Goal: Information Seeking & Learning: Learn about a topic

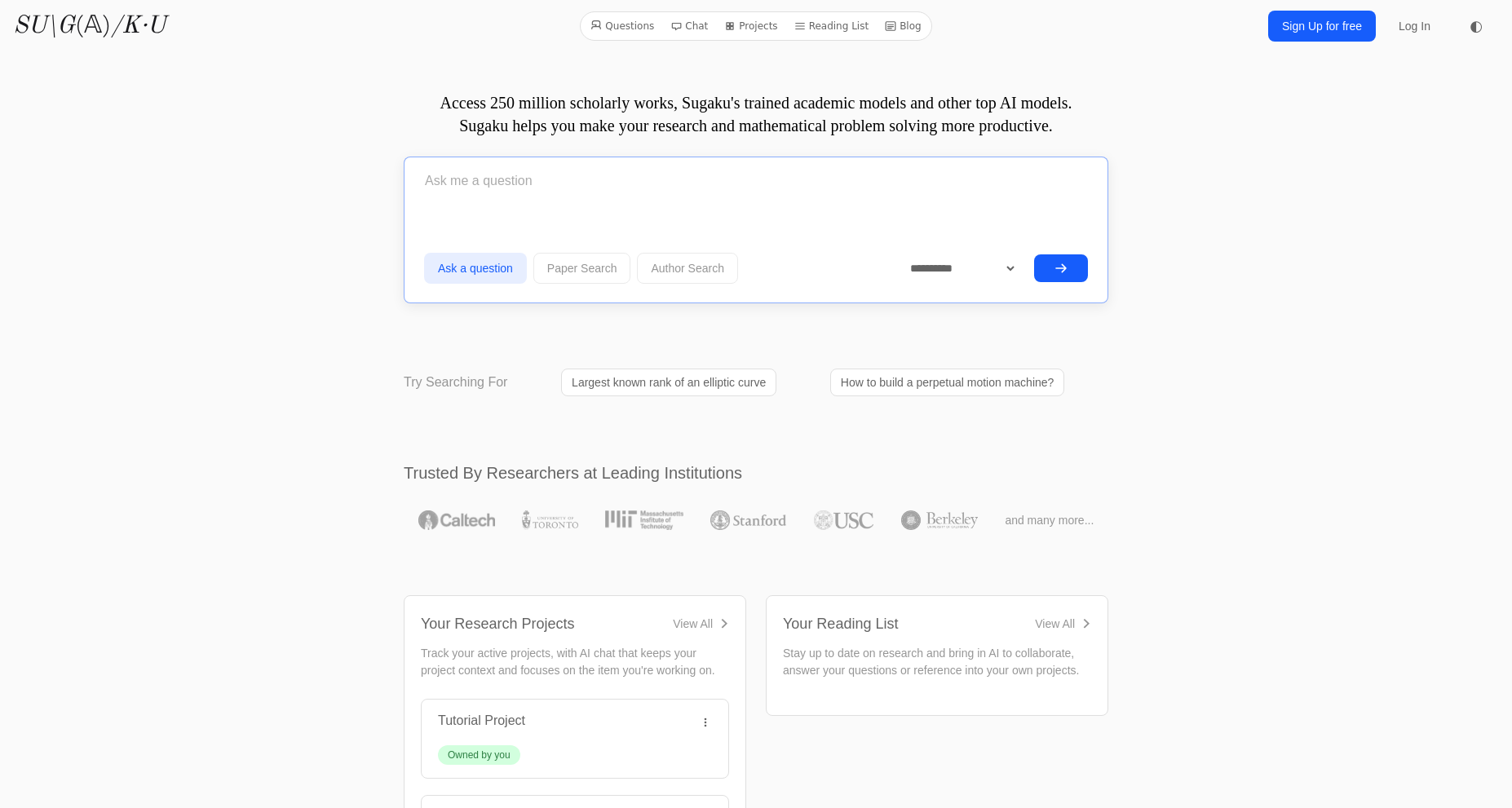
click at [773, 187] on input "text" at bounding box center [756, 182] width 664 height 41
type input "G"
type input "Provide a comprehensive list of applications of Bezrukavnikov's equivalence"
click at [1034, 255] on button "submit" at bounding box center [1060, 269] width 53 height 28
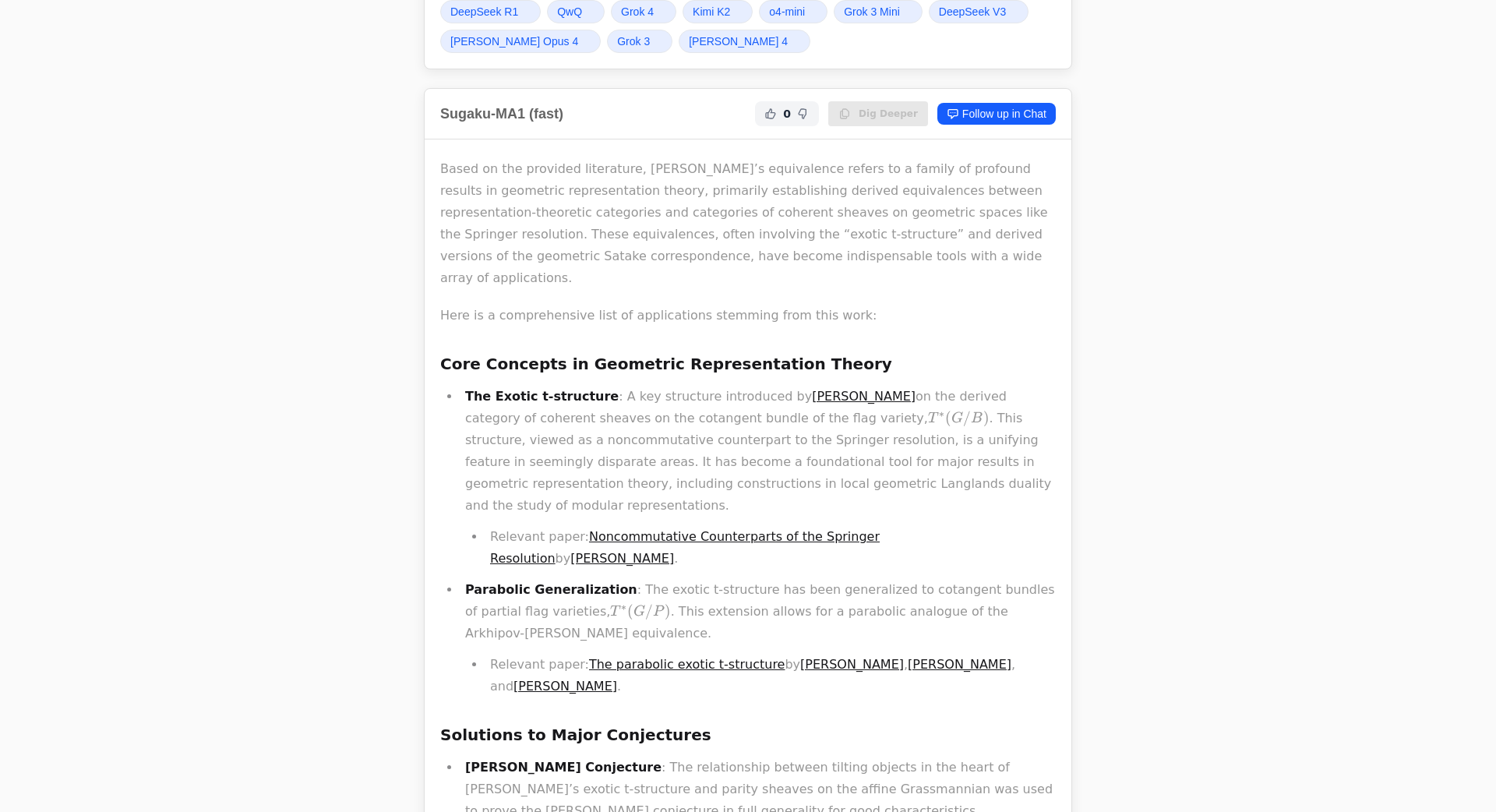
scroll to position [190, 0]
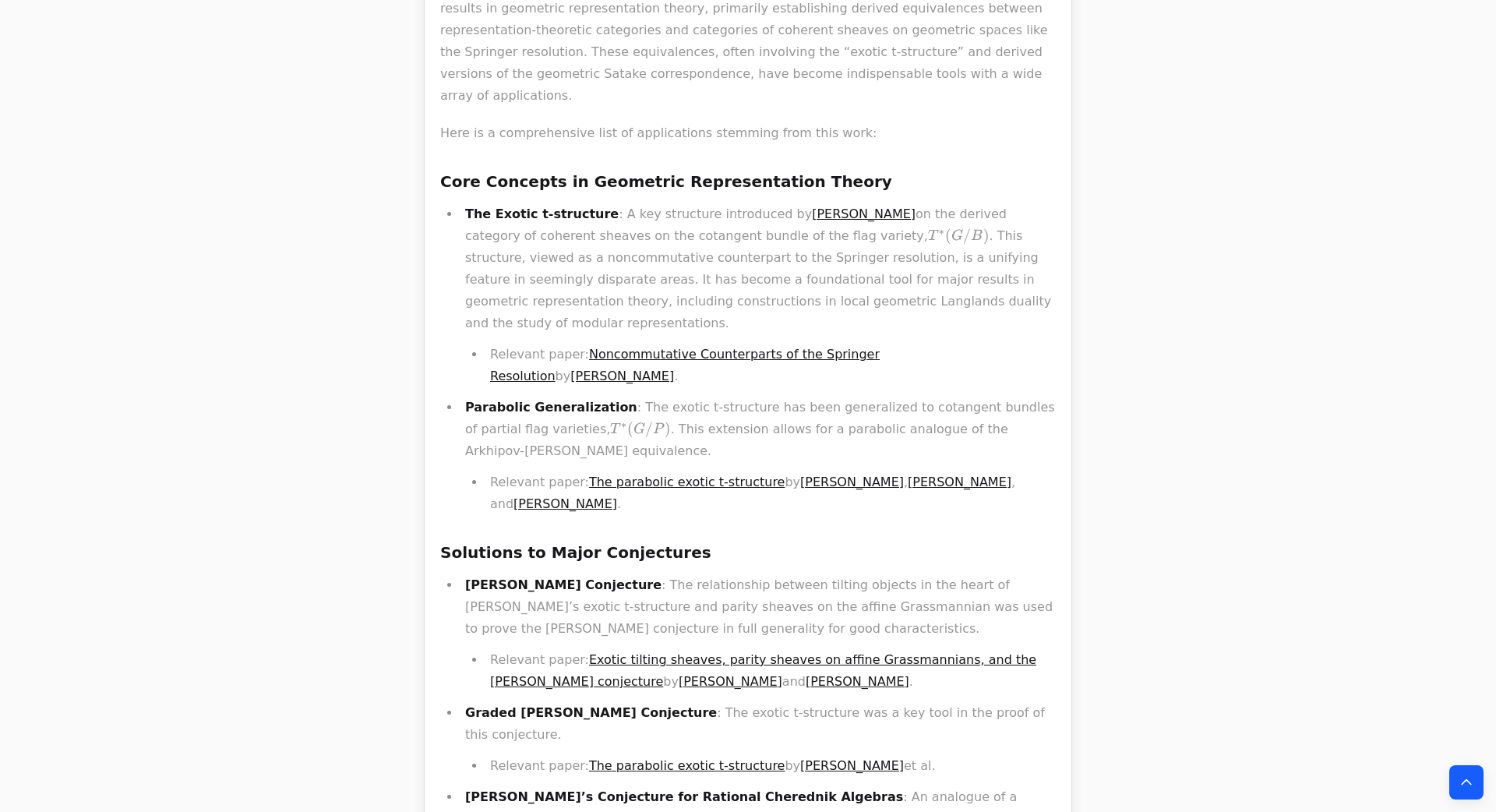
scroll to position [564, 0]
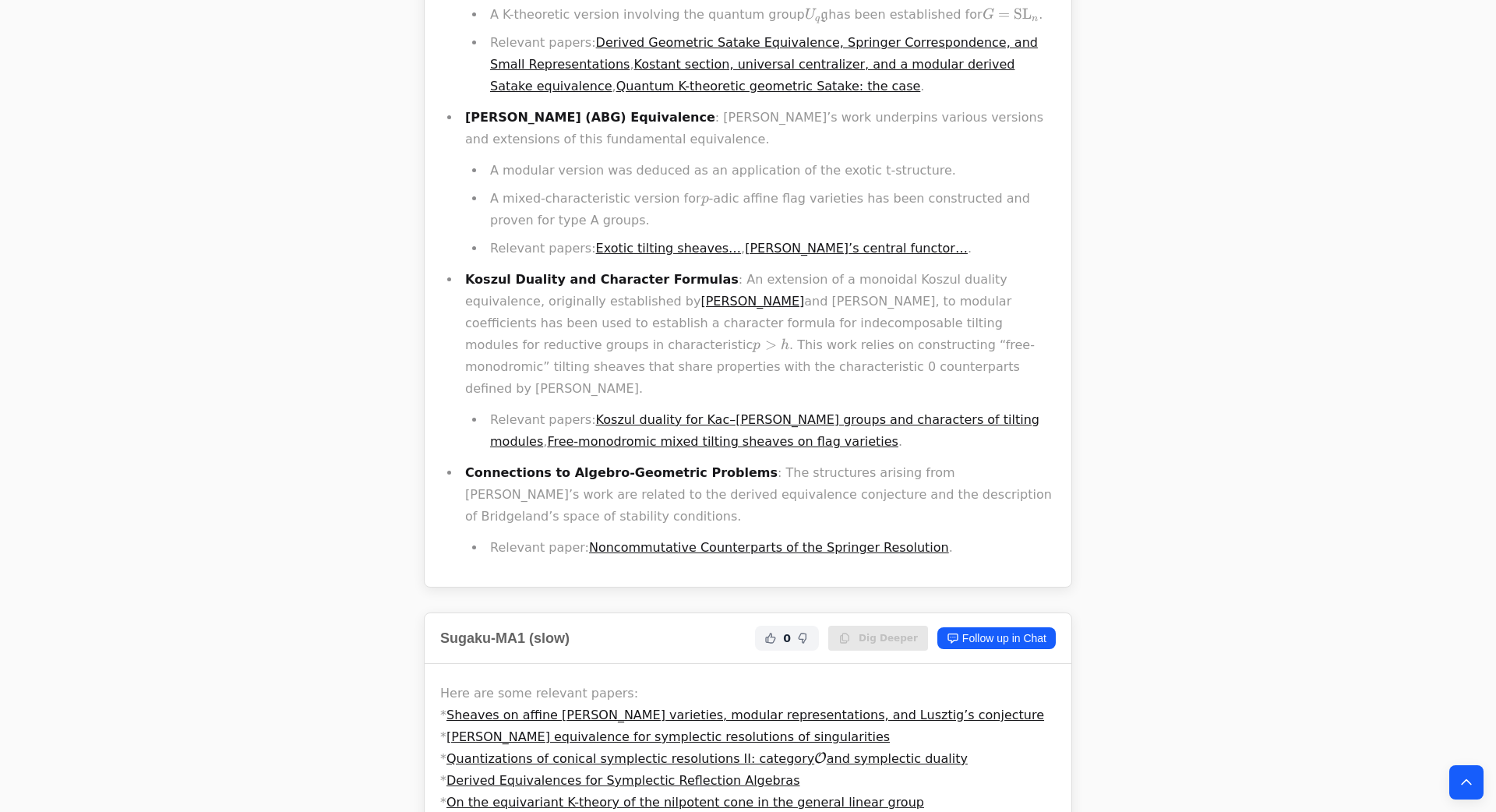
scroll to position [1818, 0]
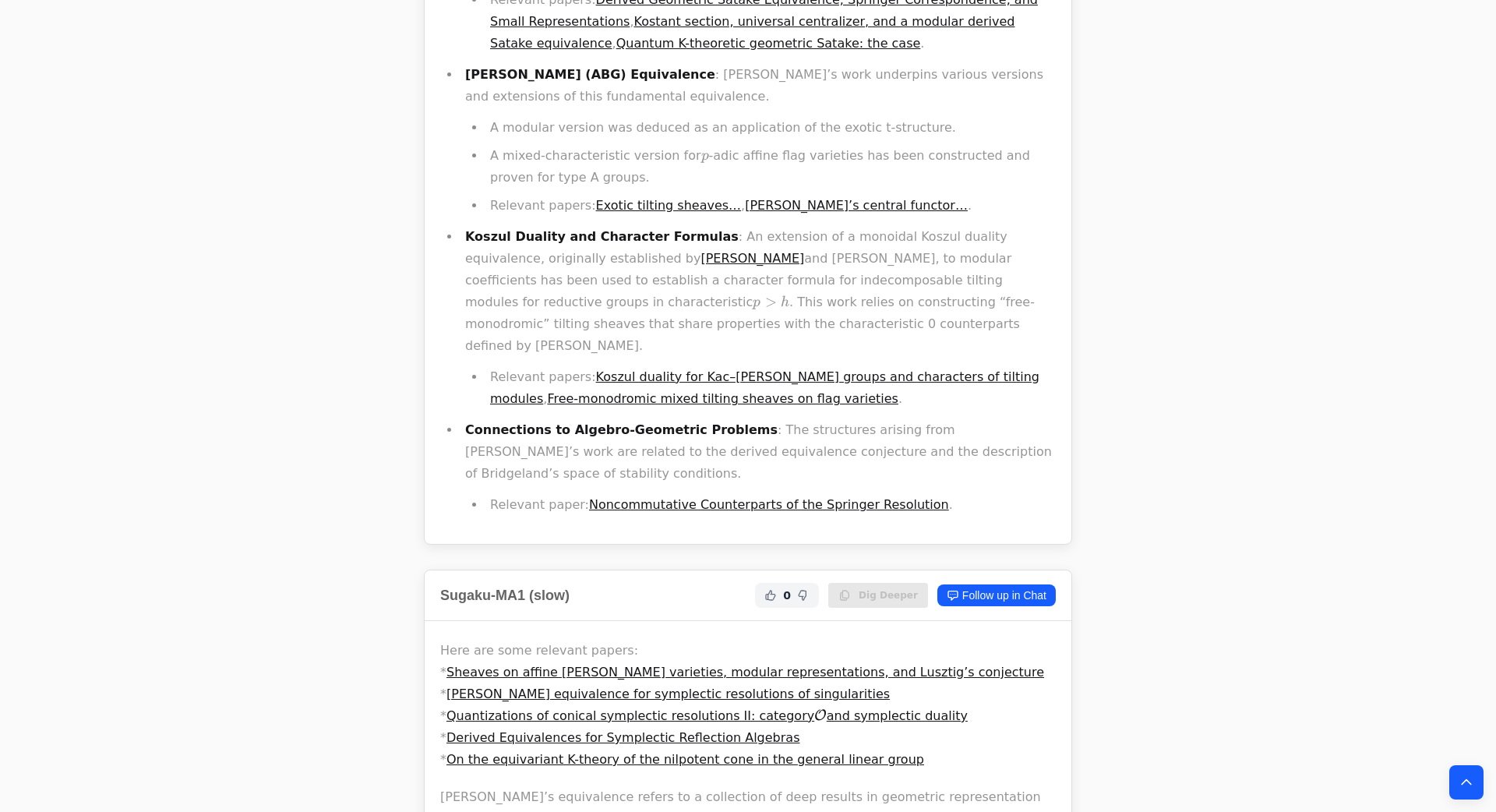
drag, startPoint x: 1033, startPoint y: 3, endPoint x: 1006, endPoint y: -14, distance: 31.9
click at [1048, 145] on li "A mixed-characteristic version for p p p -adic affine flag varieties has been c…" at bounding box center [771, 166] width 571 height 44
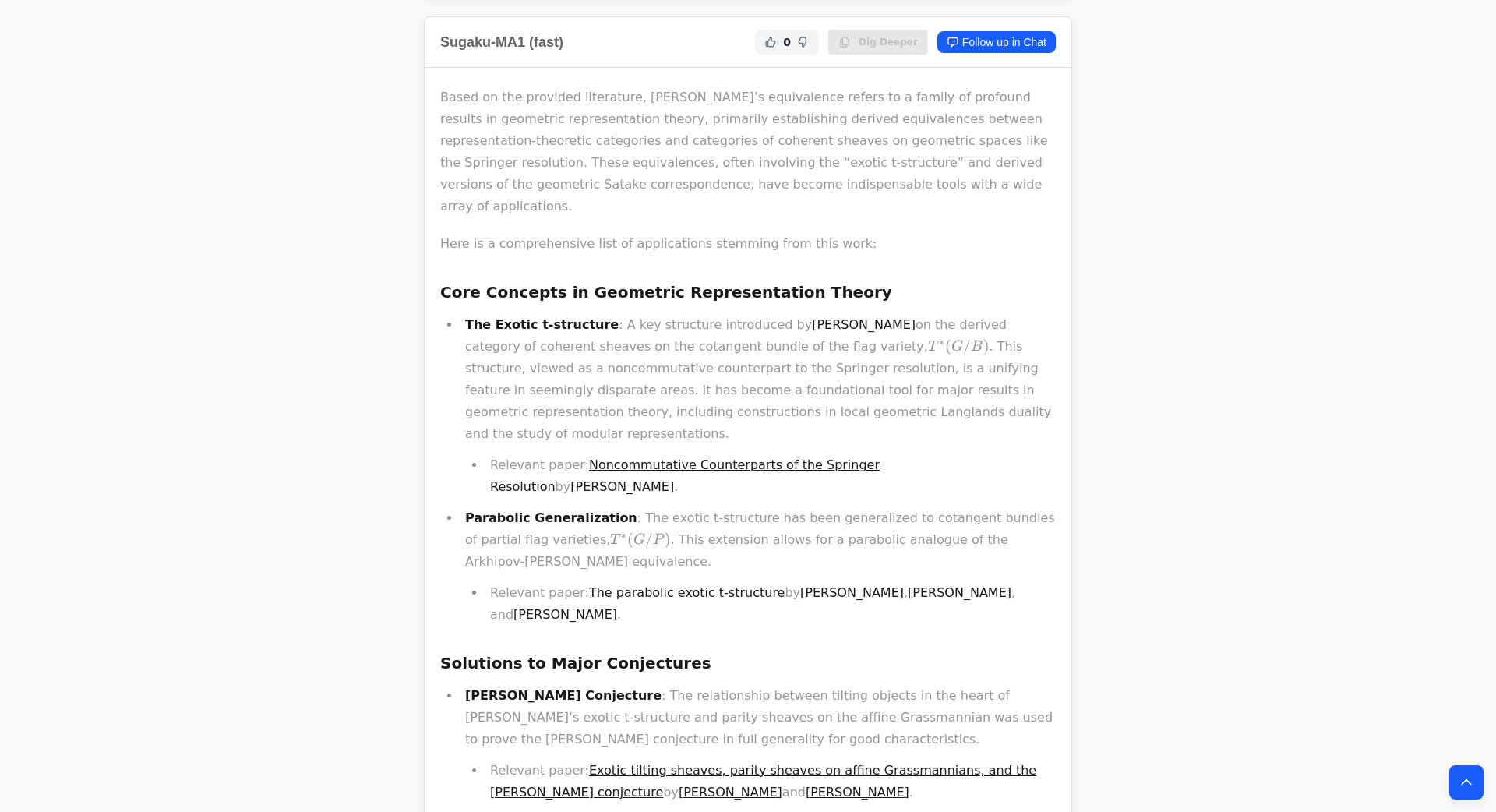
scroll to position [542, 0]
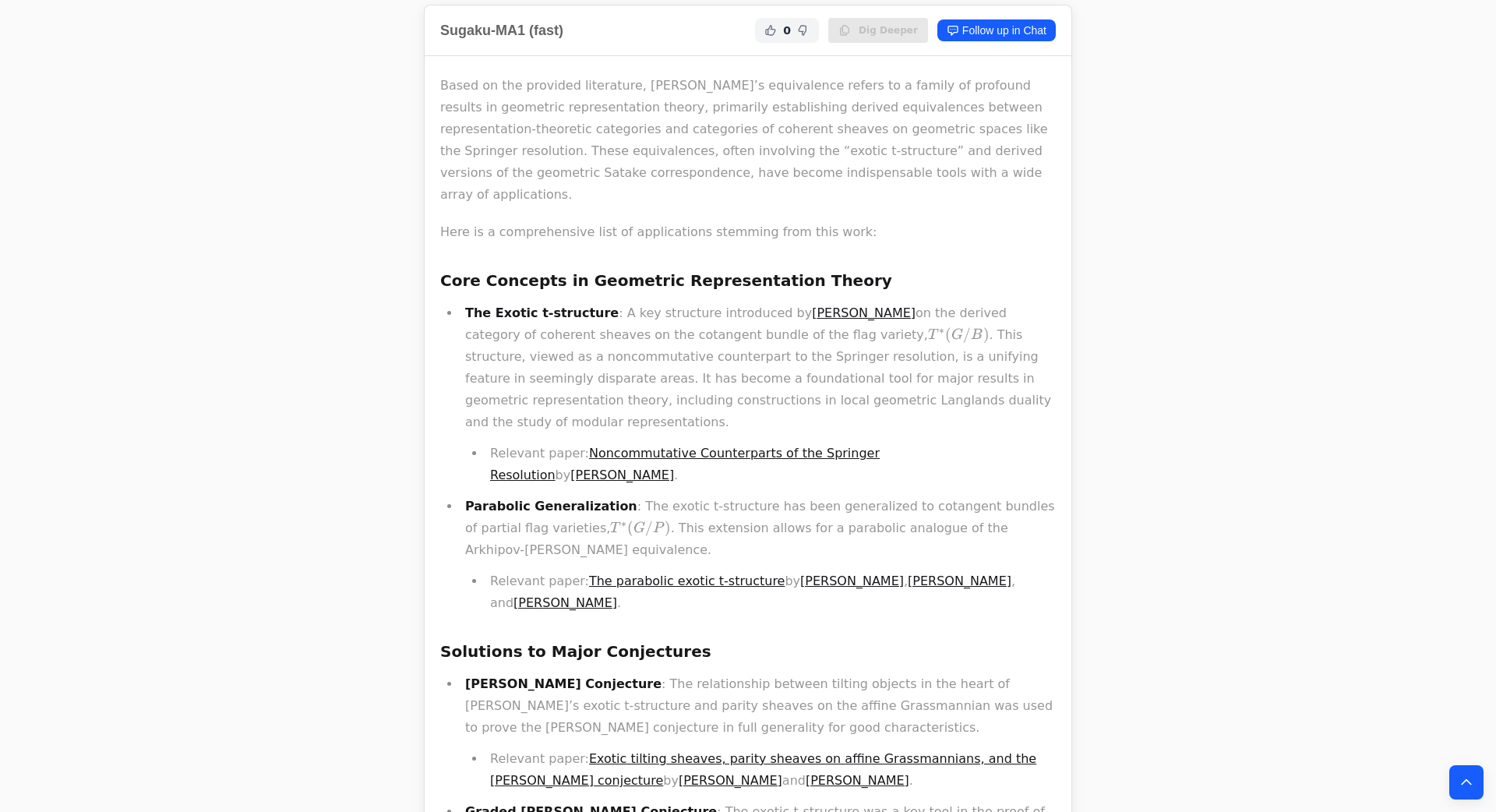
click at [744, 445] on link "Noncommutative Counterparts of the Springer Resolution" at bounding box center [684, 463] width 389 height 37
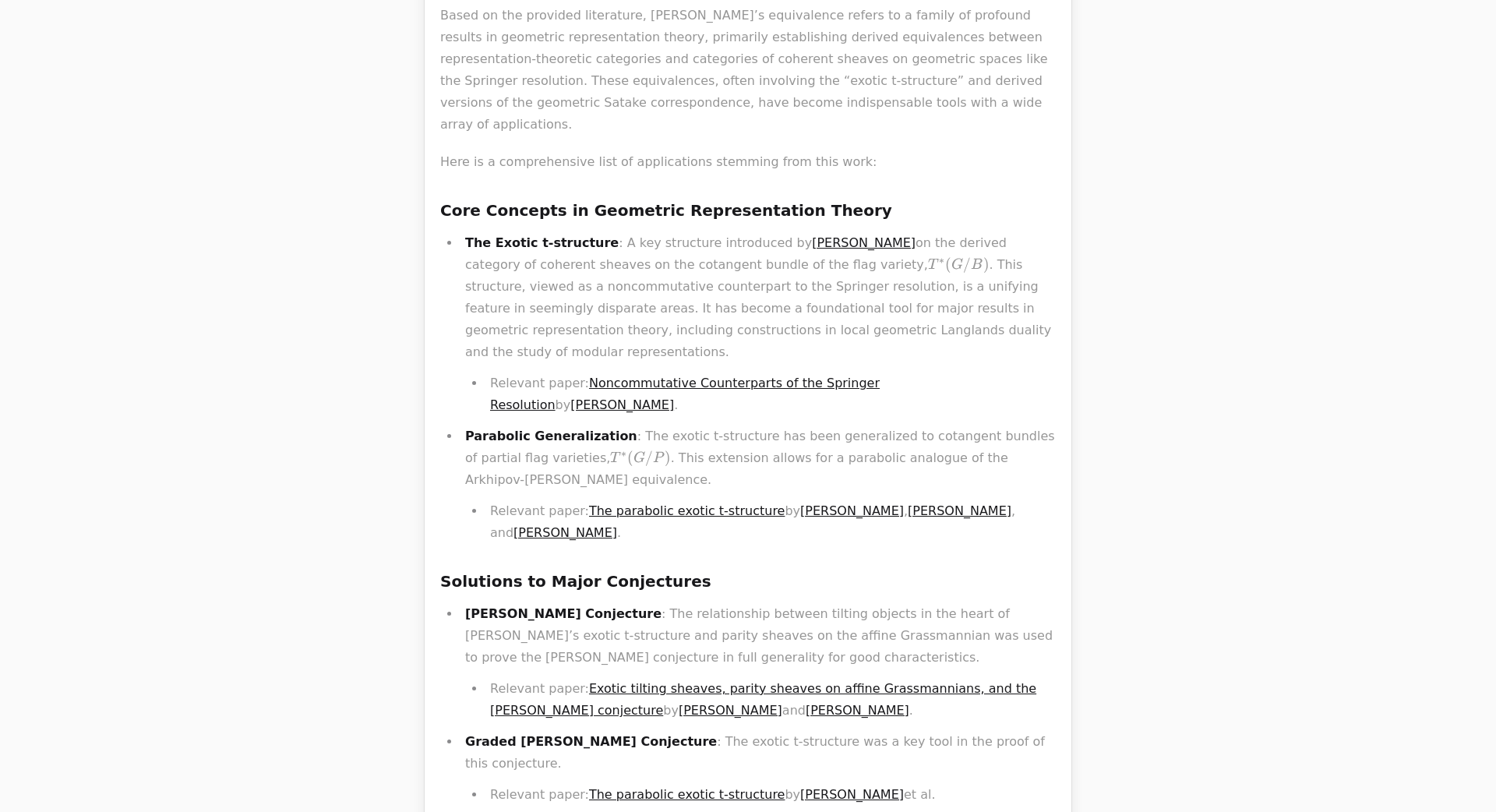
scroll to position [0, 0]
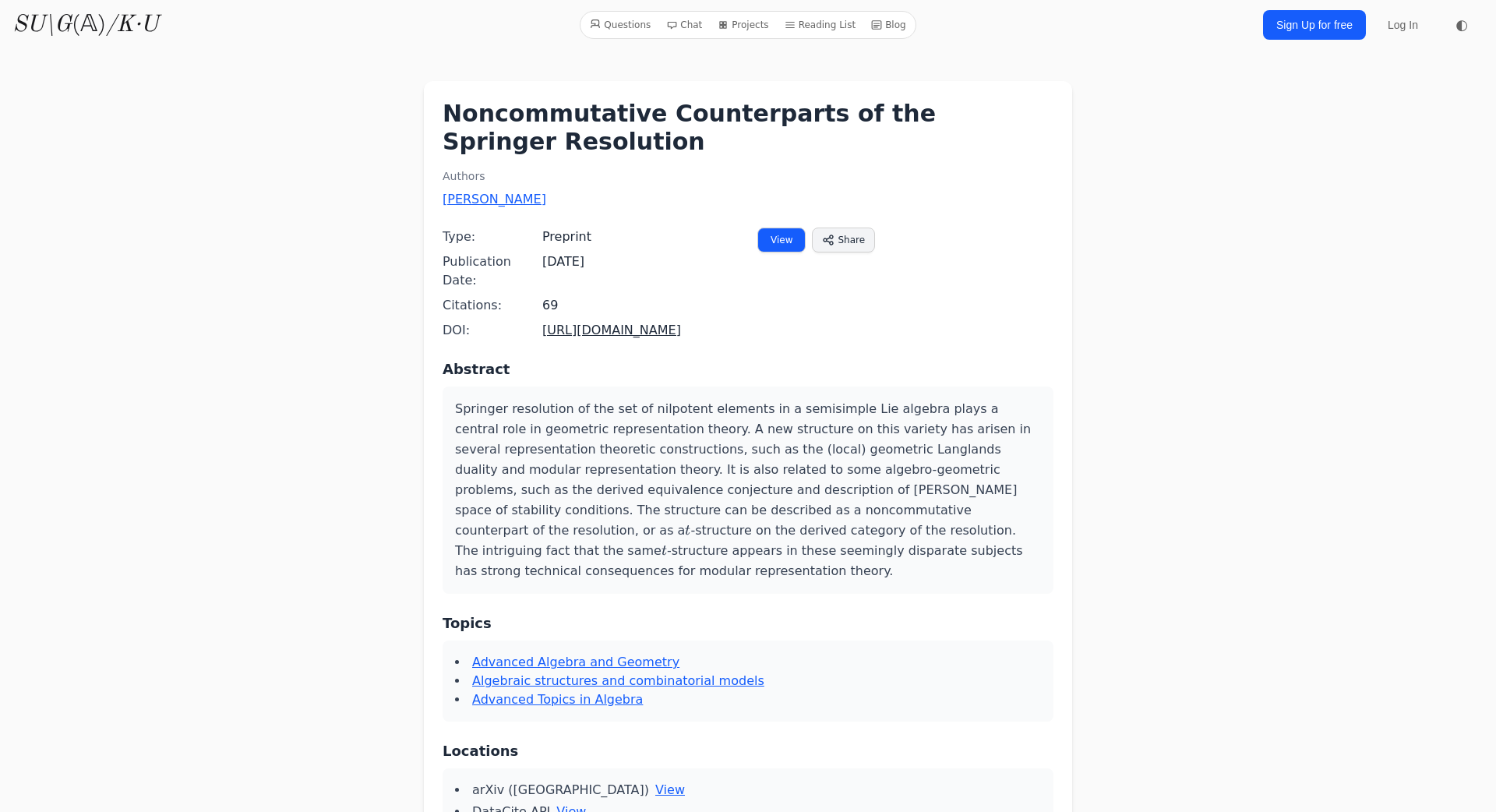
click at [770, 237] on link "View" at bounding box center [782, 240] width 48 height 25
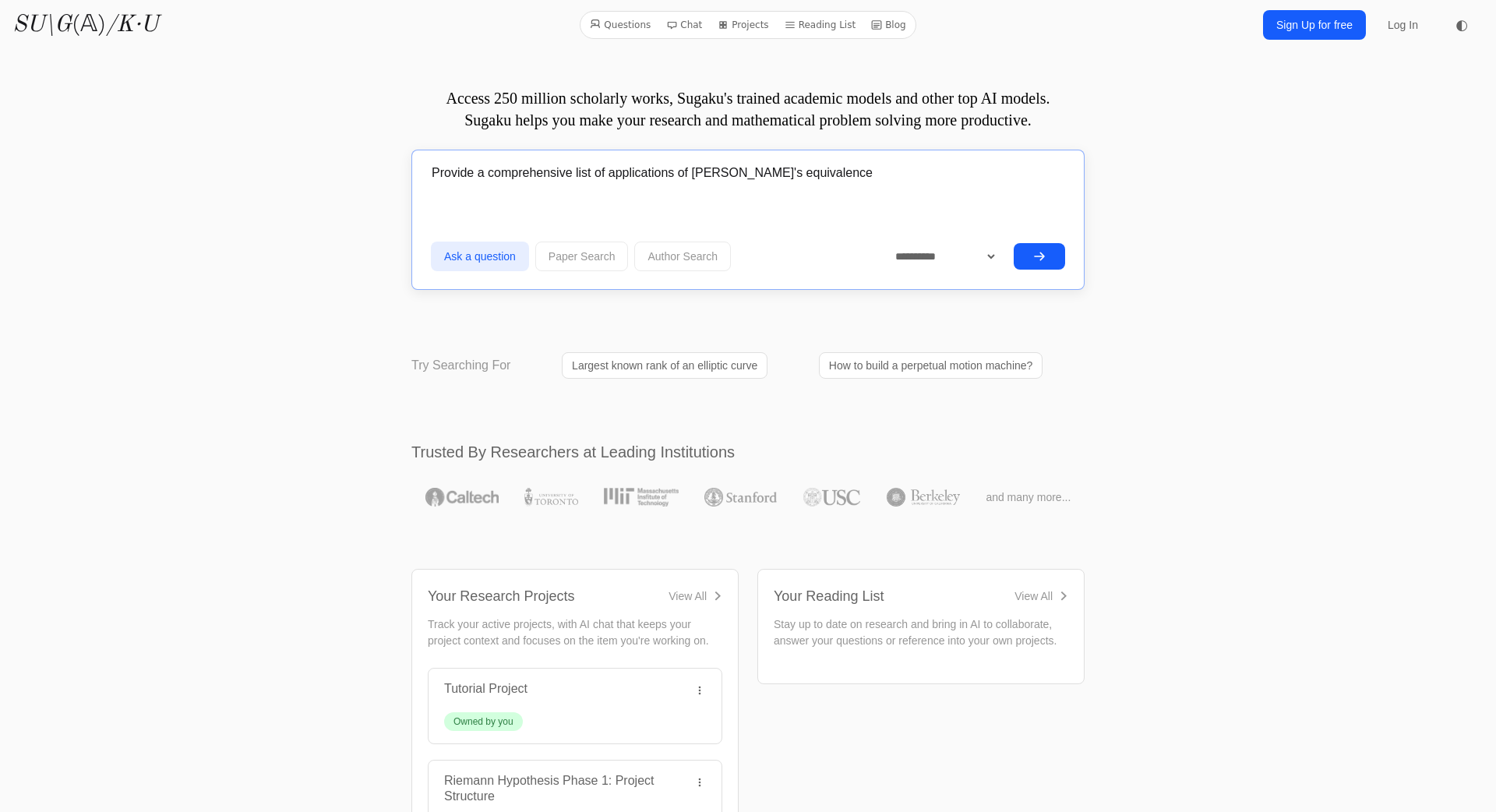
click at [887, 168] on input "Provide a comprehensive list of applications of Bezrukavnikov's equivalence" at bounding box center [748, 173] width 634 height 39
type input "Provide a comprehensive list of applications of Bezrukavnikov's equivalence bet…"
click at [1014, 243] on button "submit" at bounding box center [1039, 257] width 51 height 27
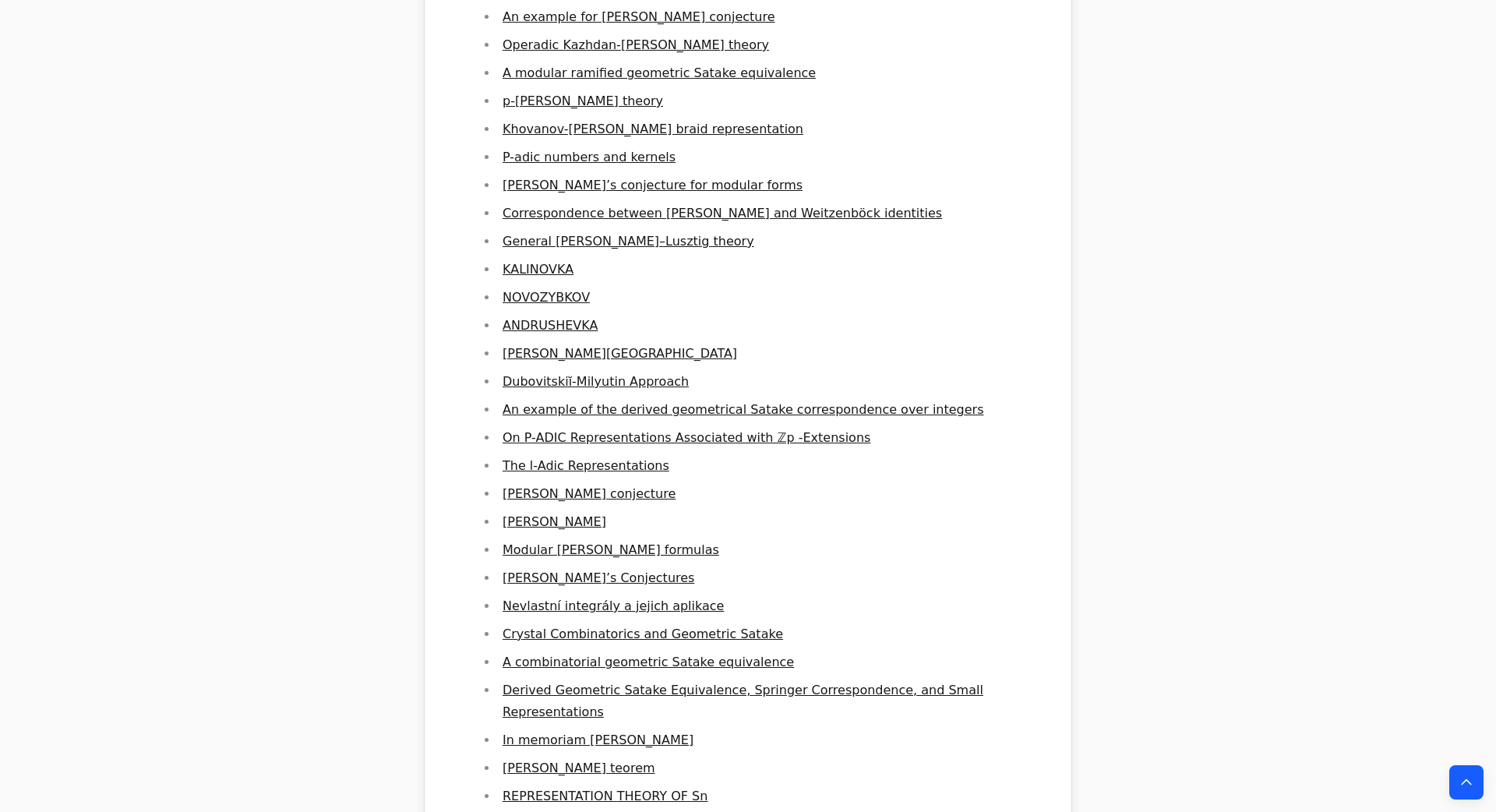
scroll to position [5642, 0]
